Goal: Task Accomplishment & Management: Manage account settings

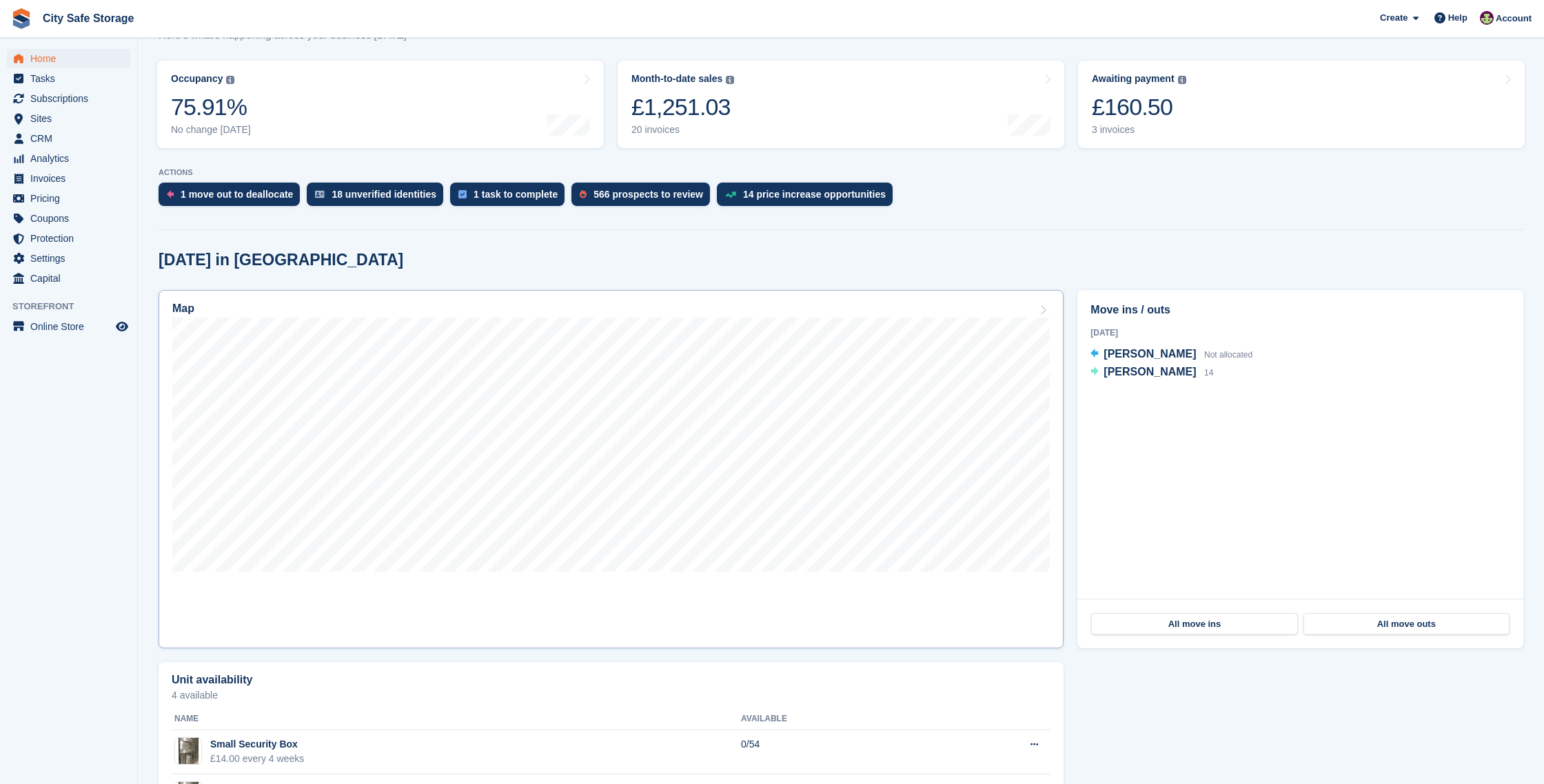
scroll to position [166, 0]
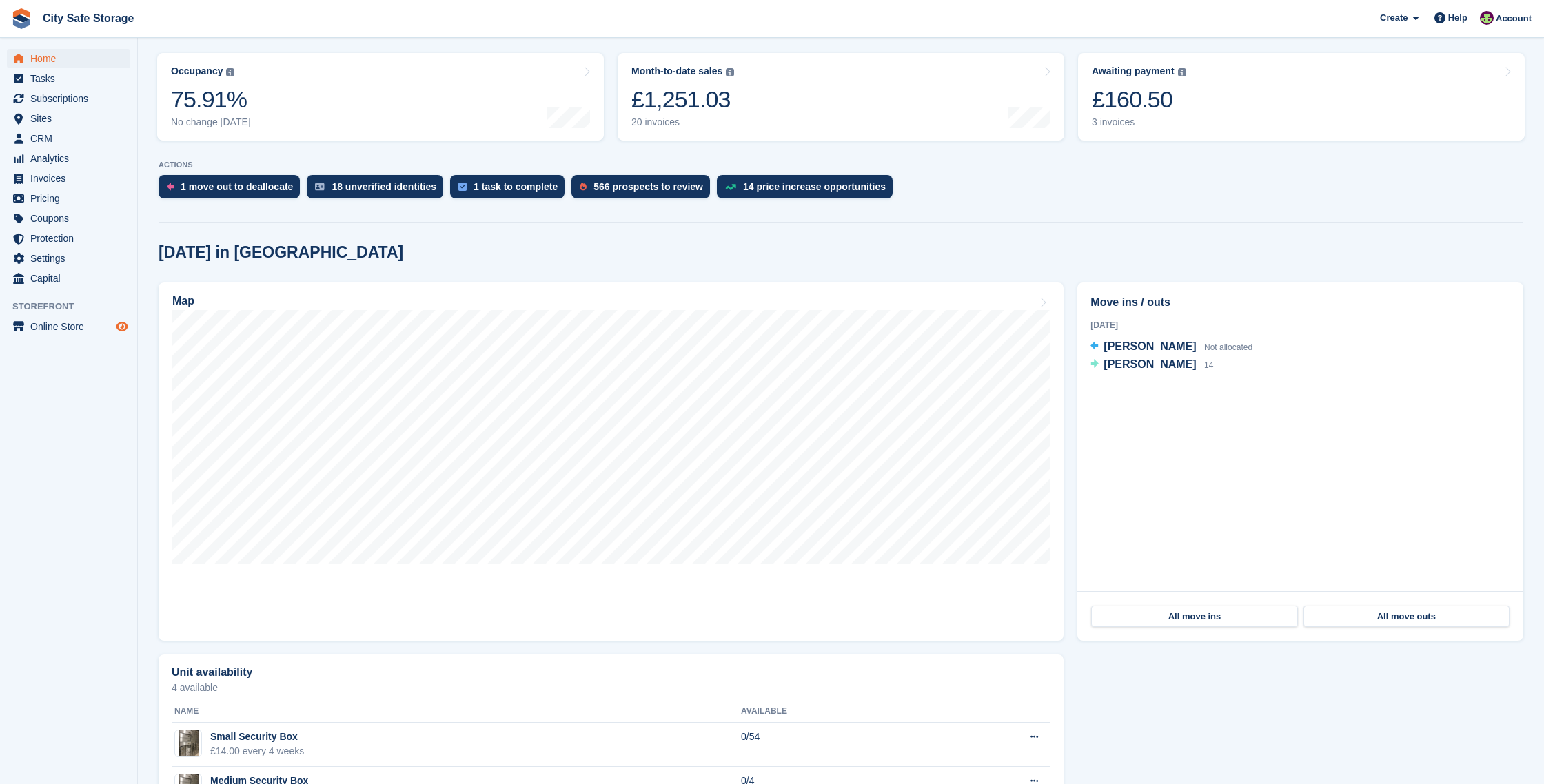
click at [119, 325] on icon "Preview store" at bounding box center [121, 327] width 12 height 11
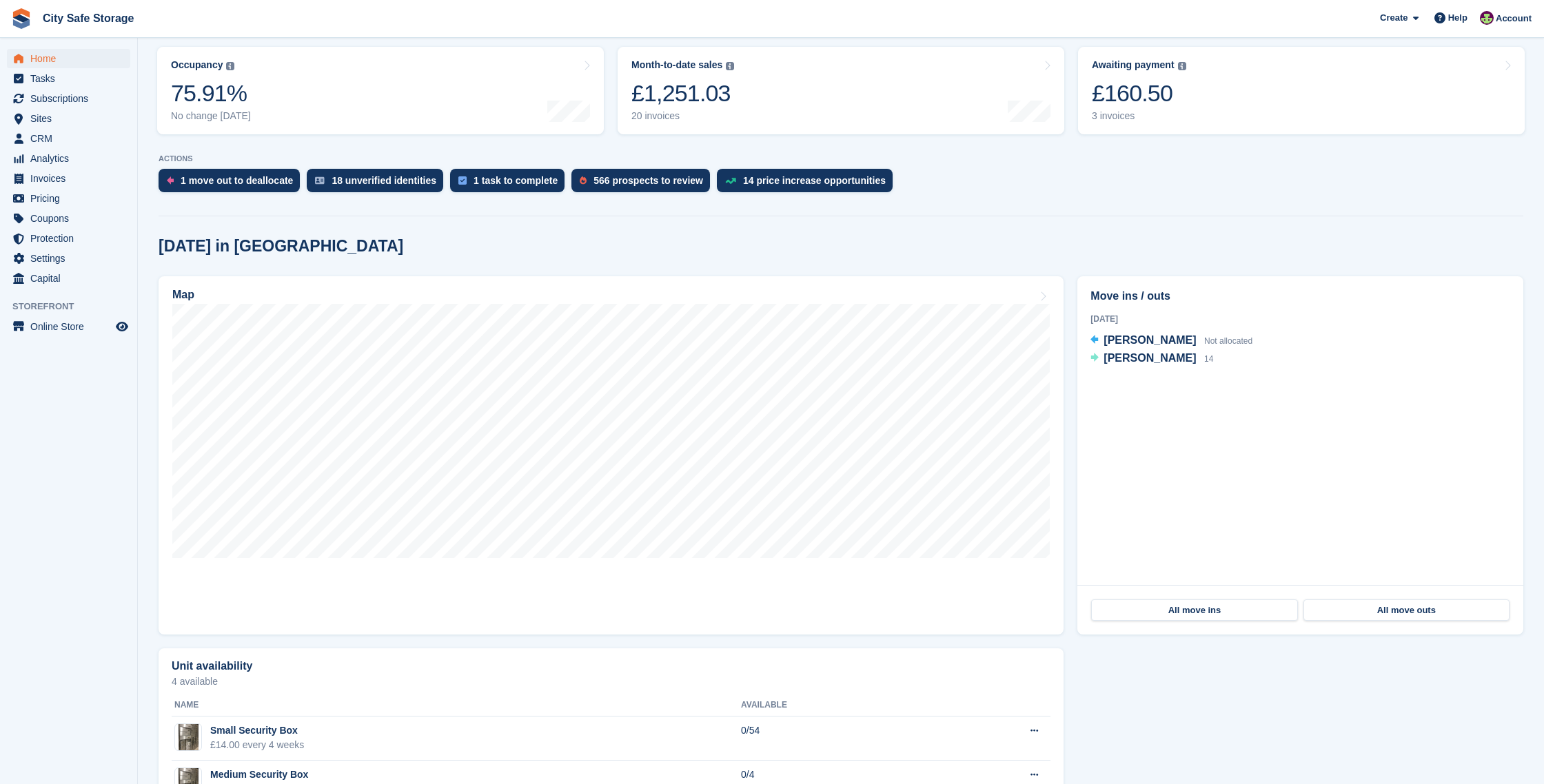
scroll to position [174, 0]
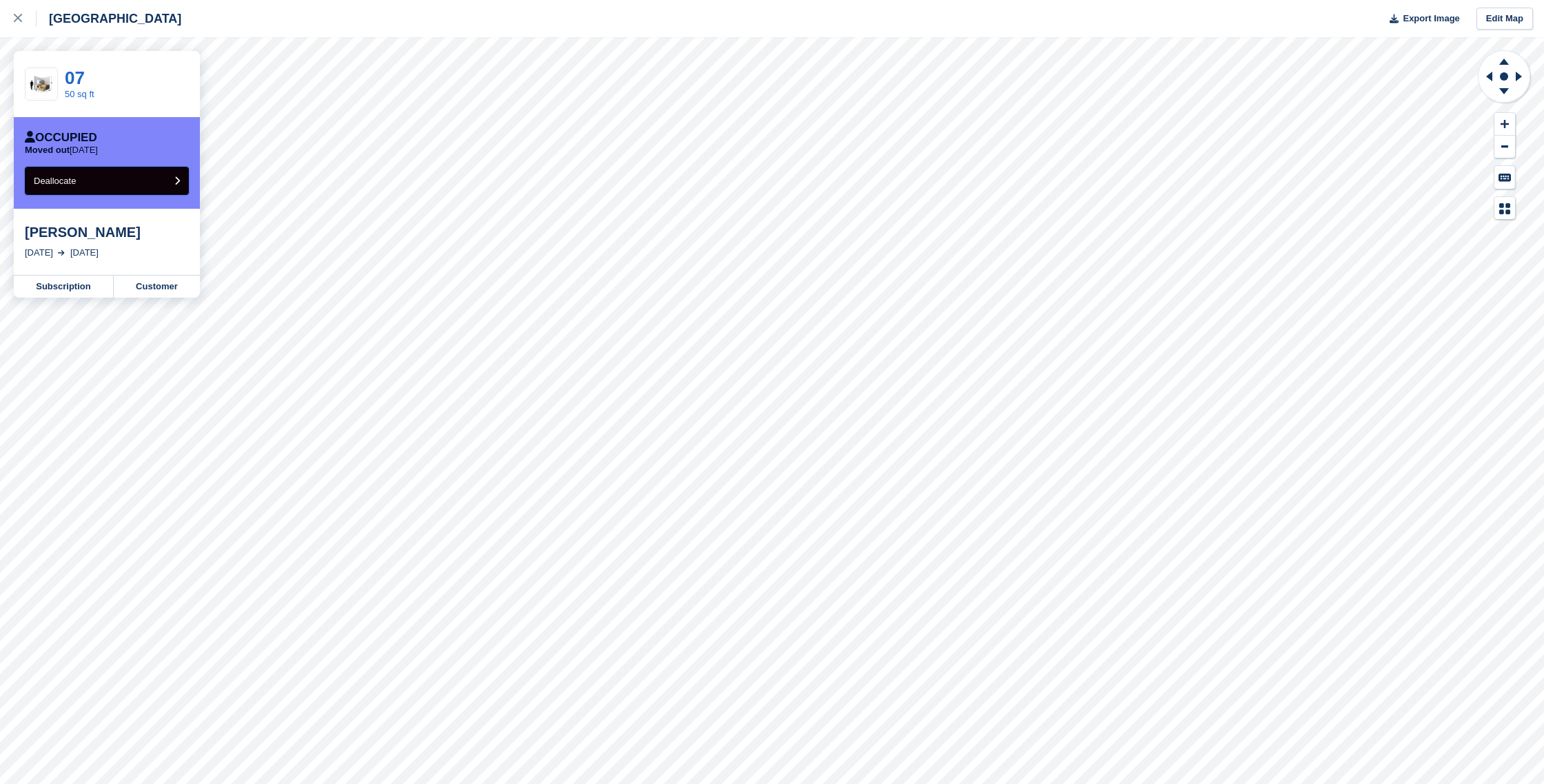
click at [125, 179] on button "Deallocate" at bounding box center [107, 181] width 164 height 28
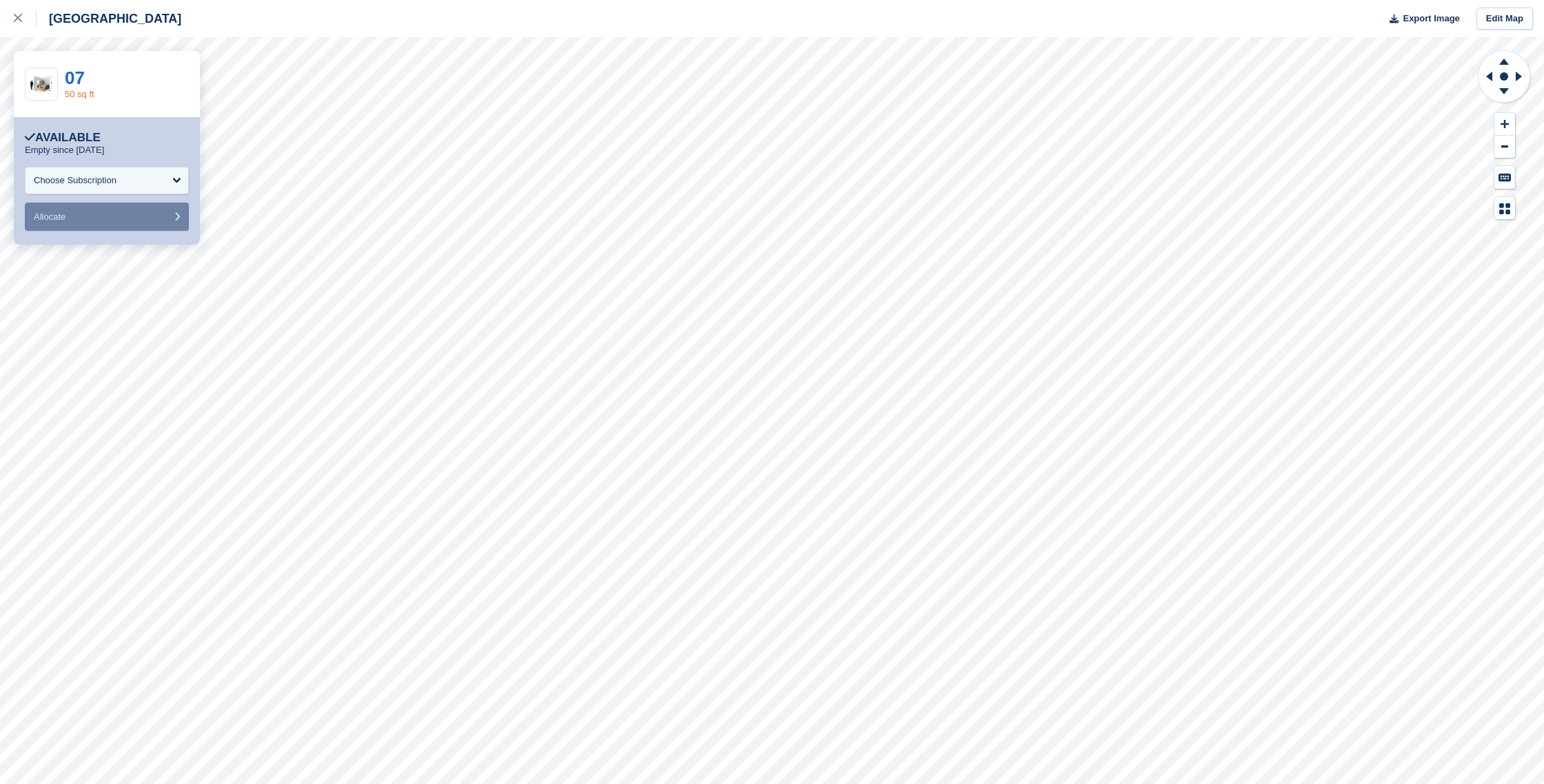
click at [85, 92] on link "50 sq ft" at bounding box center [79, 94] width 30 height 10
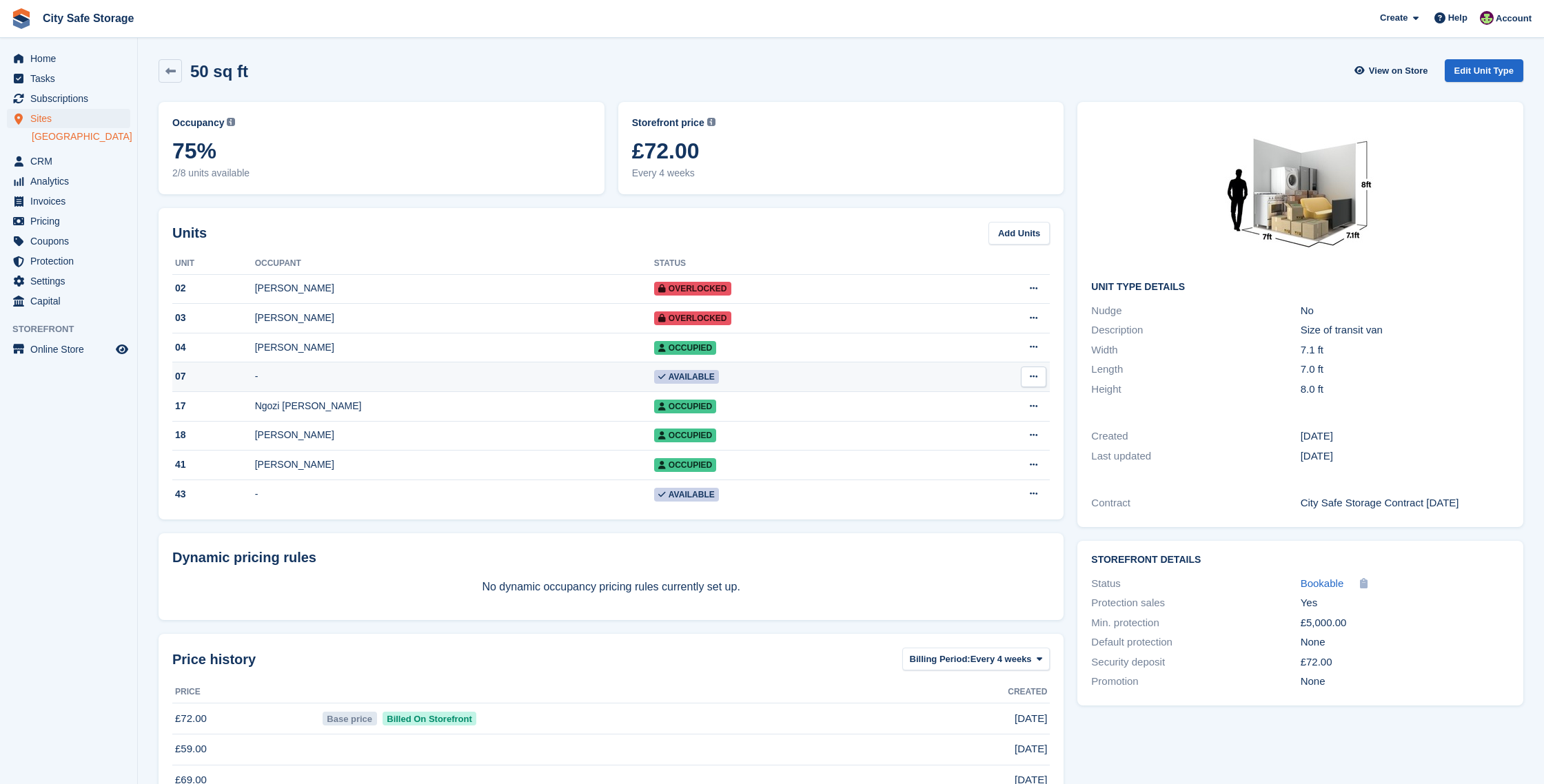
click at [1038, 376] on button at bounding box center [1034, 377] width 26 height 21
click at [959, 372] on td "Edit unit Delete unit" at bounding box center [996, 377] width 108 height 30
click at [1499, 69] on link "Edit Unit Type" at bounding box center [1484, 71] width 79 height 22
click at [278, 375] on td "-" at bounding box center [454, 377] width 399 height 30
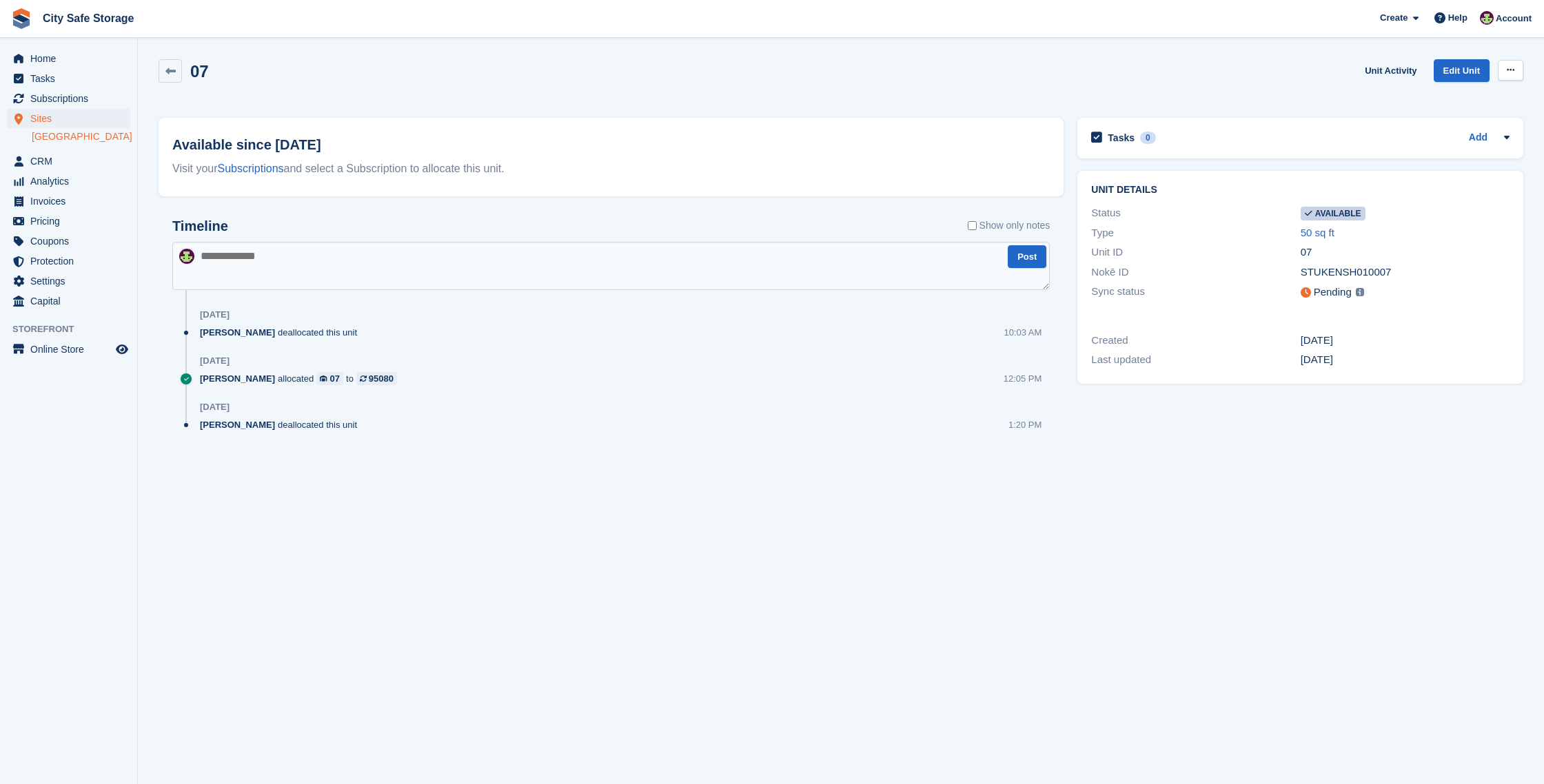
click at [1503, 67] on button at bounding box center [1510, 71] width 26 height 21
click at [1461, 96] on p "Make unavailable" at bounding box center [1457, 97] width 120 height 18
click at [61, 52] on span "Home" at bounding box center [71, 59] width 83 height 19
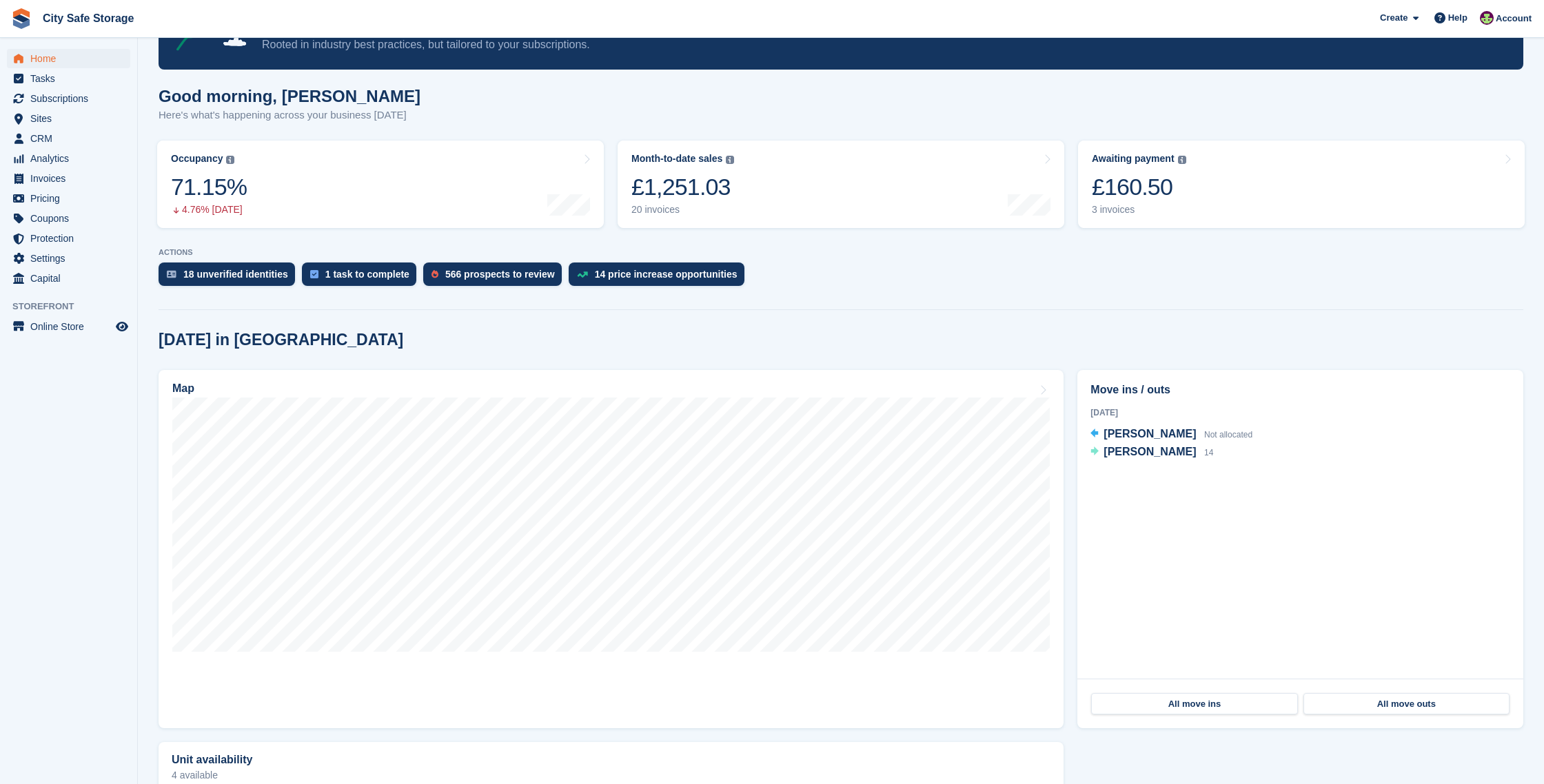
scroll to position [82, 0]
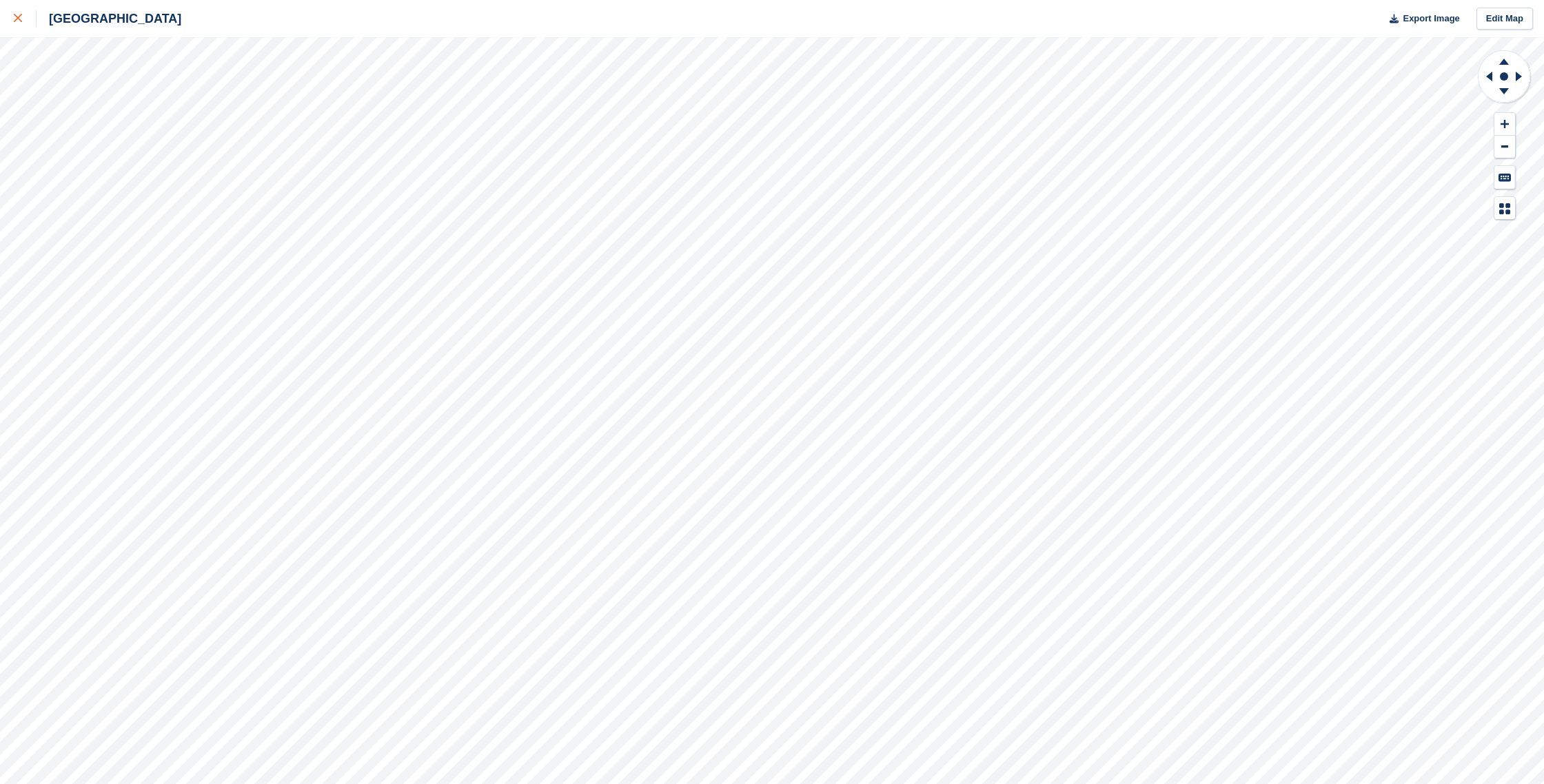
click at [25, 18] on div at bounding box center [25, 18] width 22 height 17
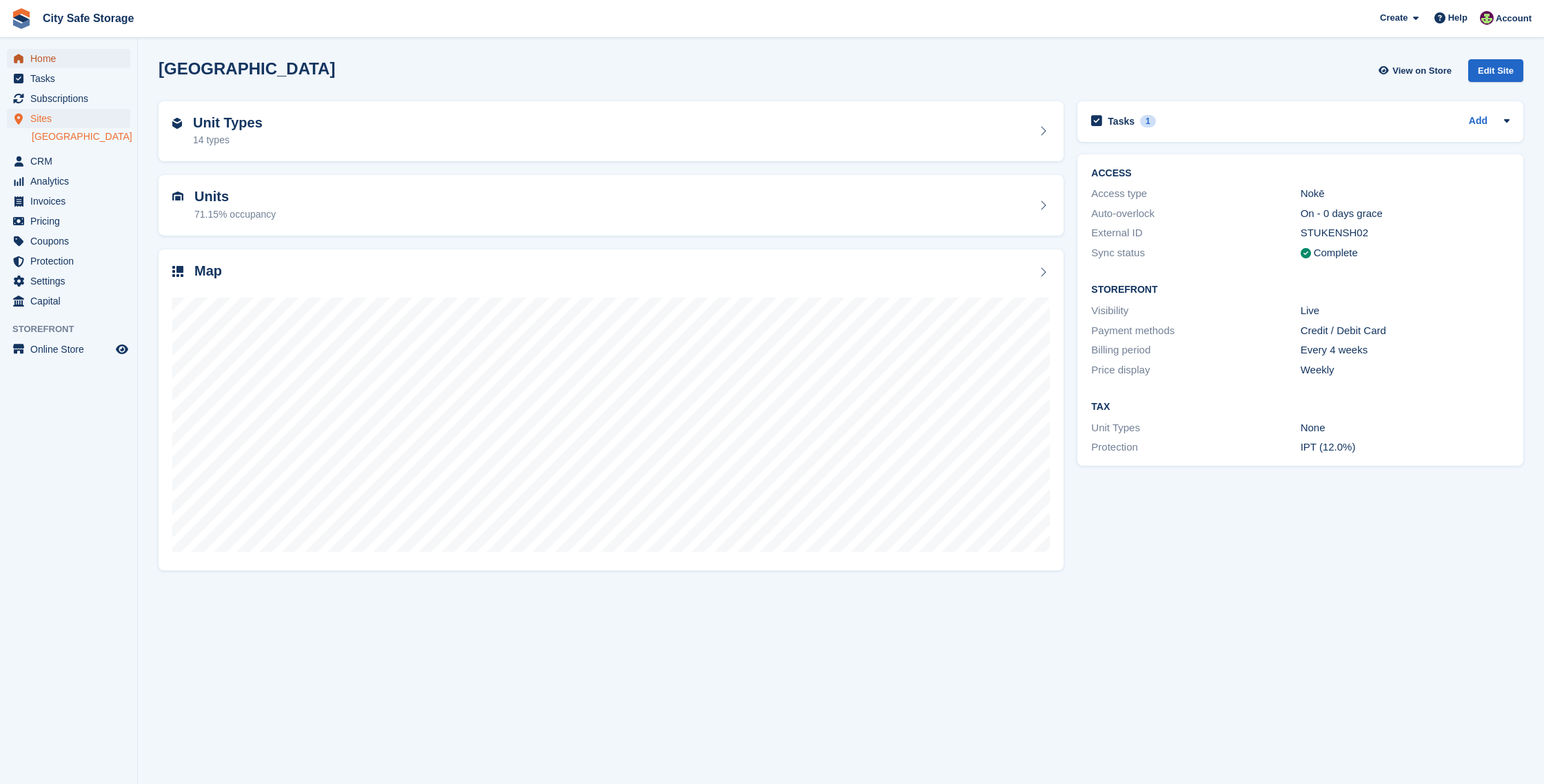
click at [46, 59] on span "Home" at bounding box center [71, 59] width 83 height 19
